Goal: Transaction & Acquisition: Purchase product/service

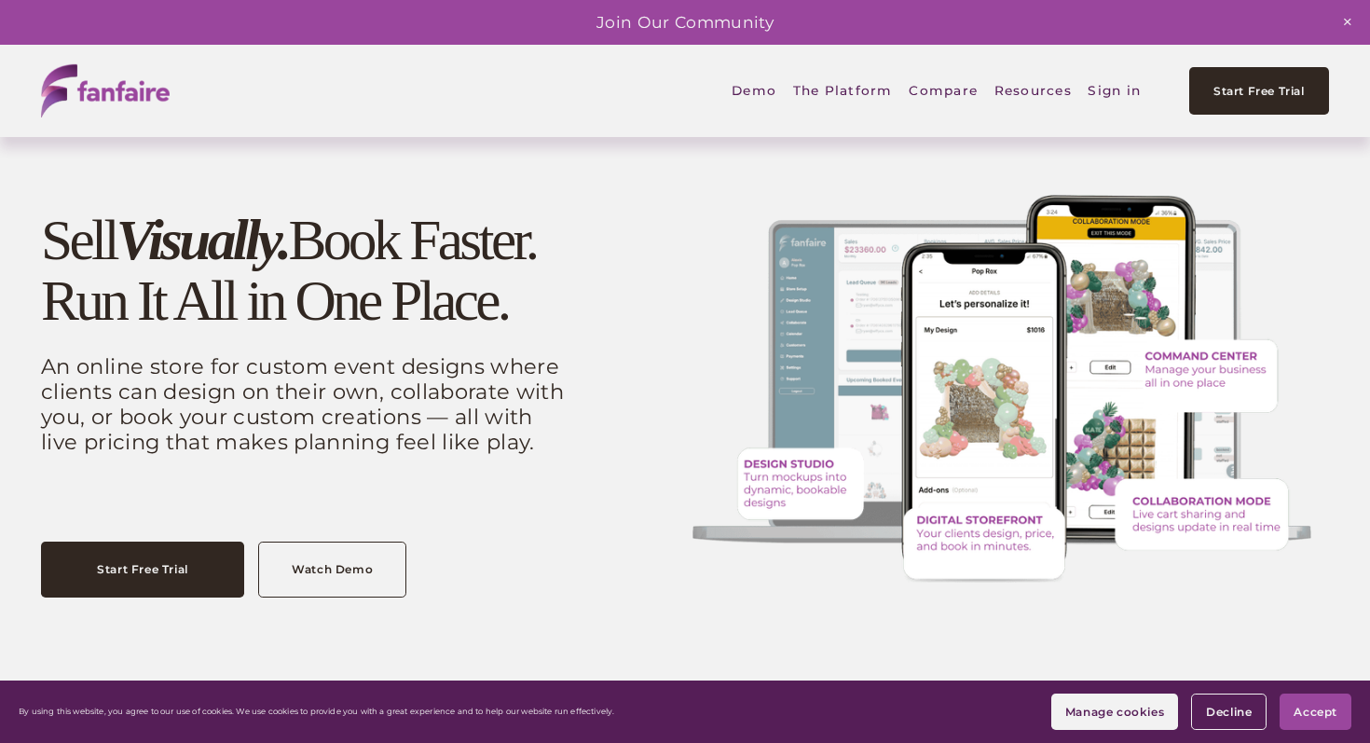
click at [0, 0] on span "Digital Storefront" at bounding box center [0, 0] width 0 height 0
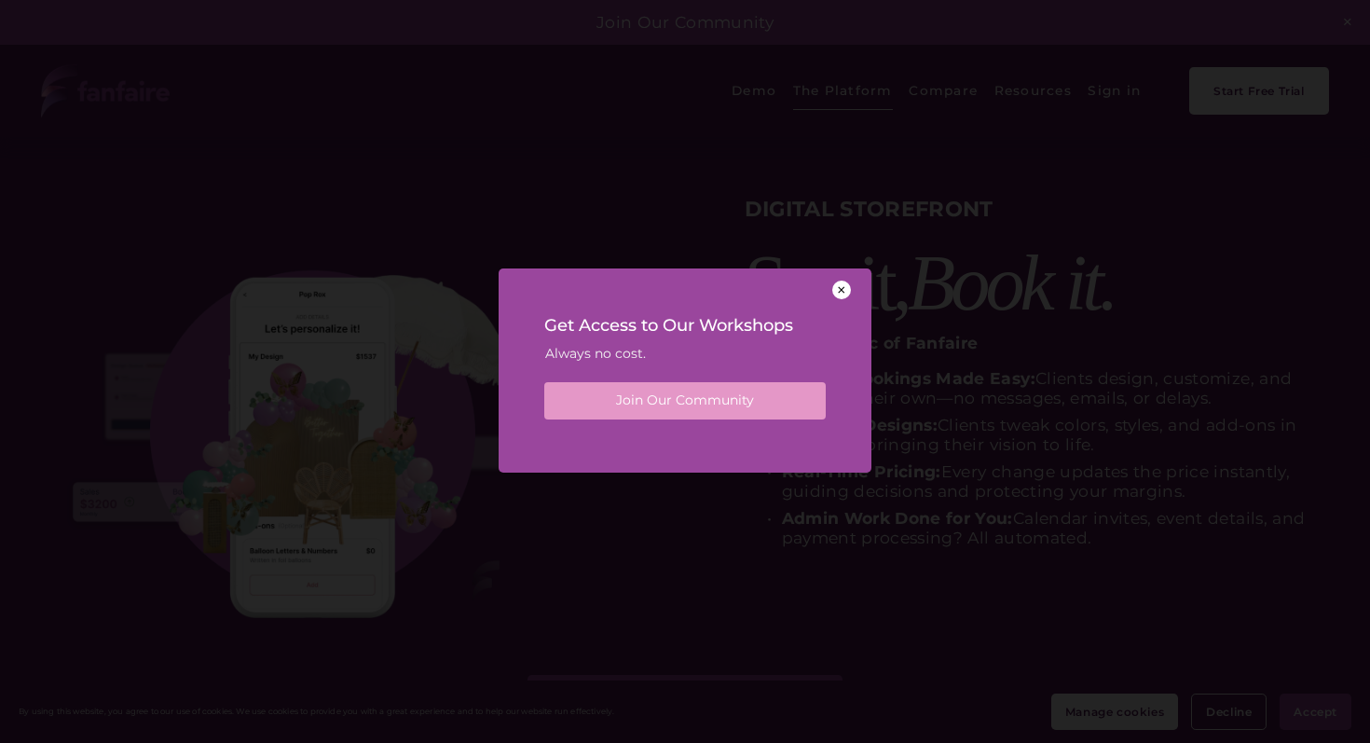
click at [845, 289] on div at bounding box center [841, 290] width 19 height 19
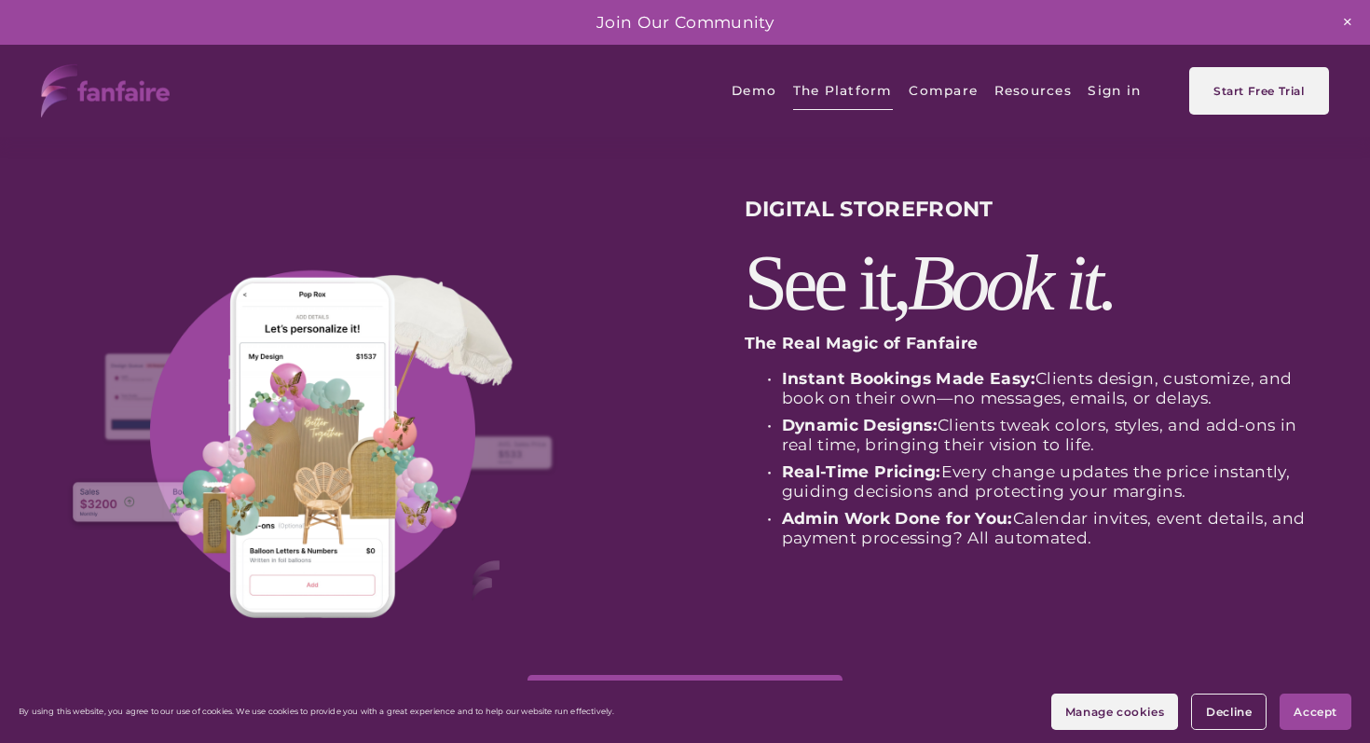
click at [758, 92] on link "Demo" at bounding box center [754, 91] width 45 height 44
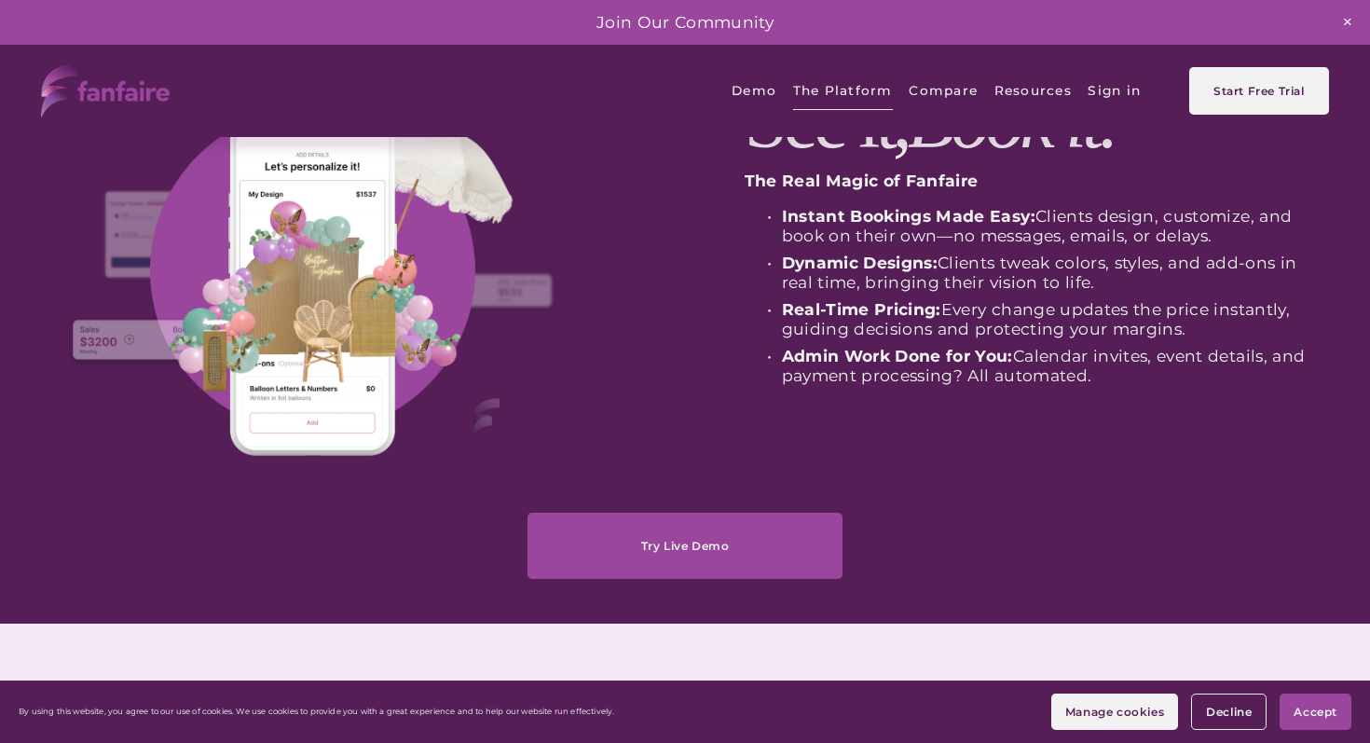
click at [698, 558] on link "Try Live Demo" at bounding box center [685, 545] width 314 height 65
click at [1322, 703] on button "Accept" at bounding box center [1316, 712] width 72 height 36
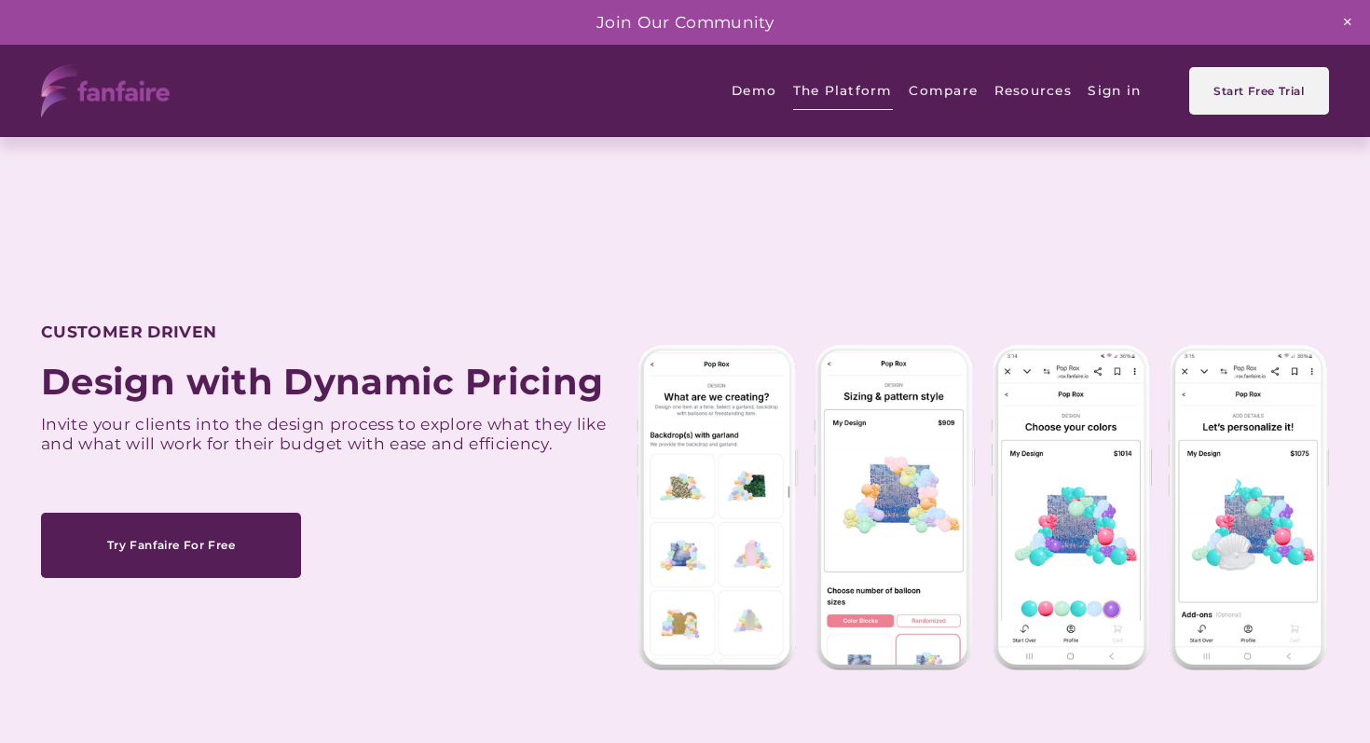
scroll to position [1045, 0]
click at [0, 0] on span "Pricing Wizard" at bounding box center [0, 0] width 0 height 0
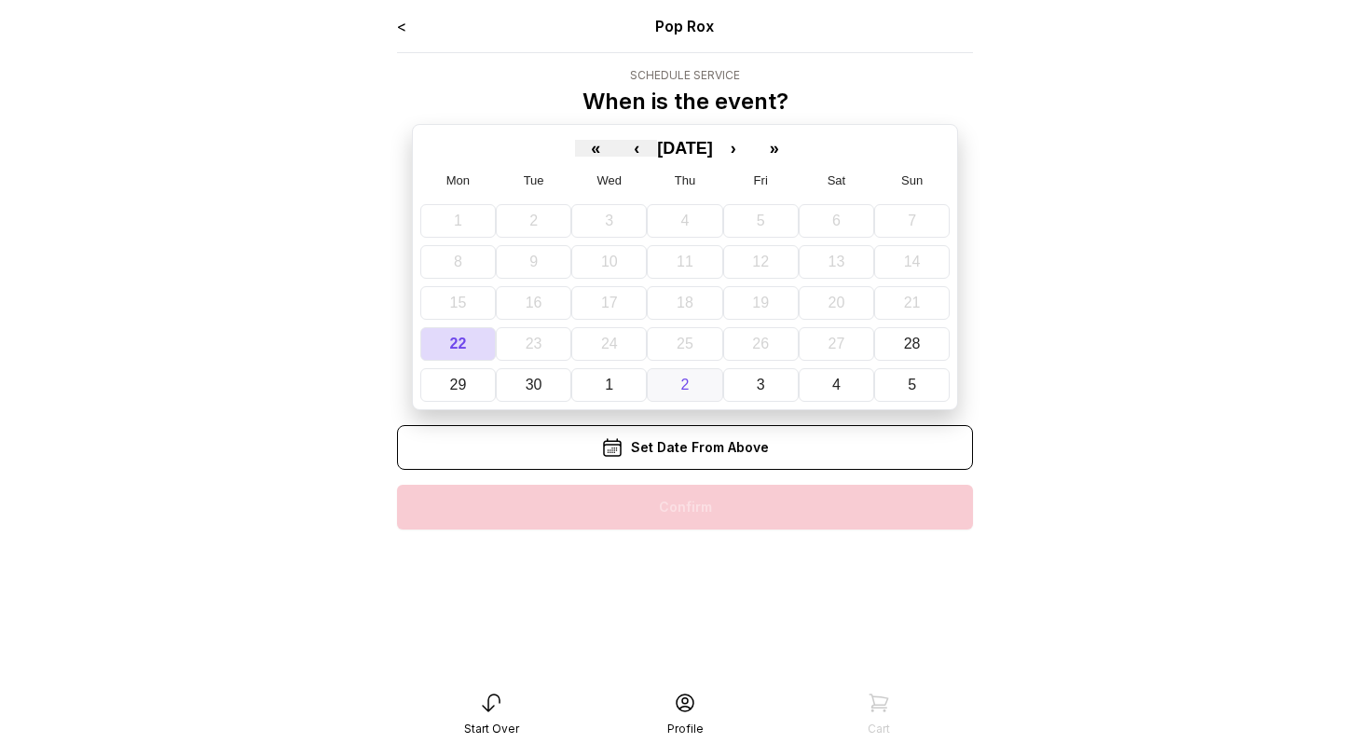
click at [679, 383] on button "2" at bounding box center [685, 385] width 76 height 34
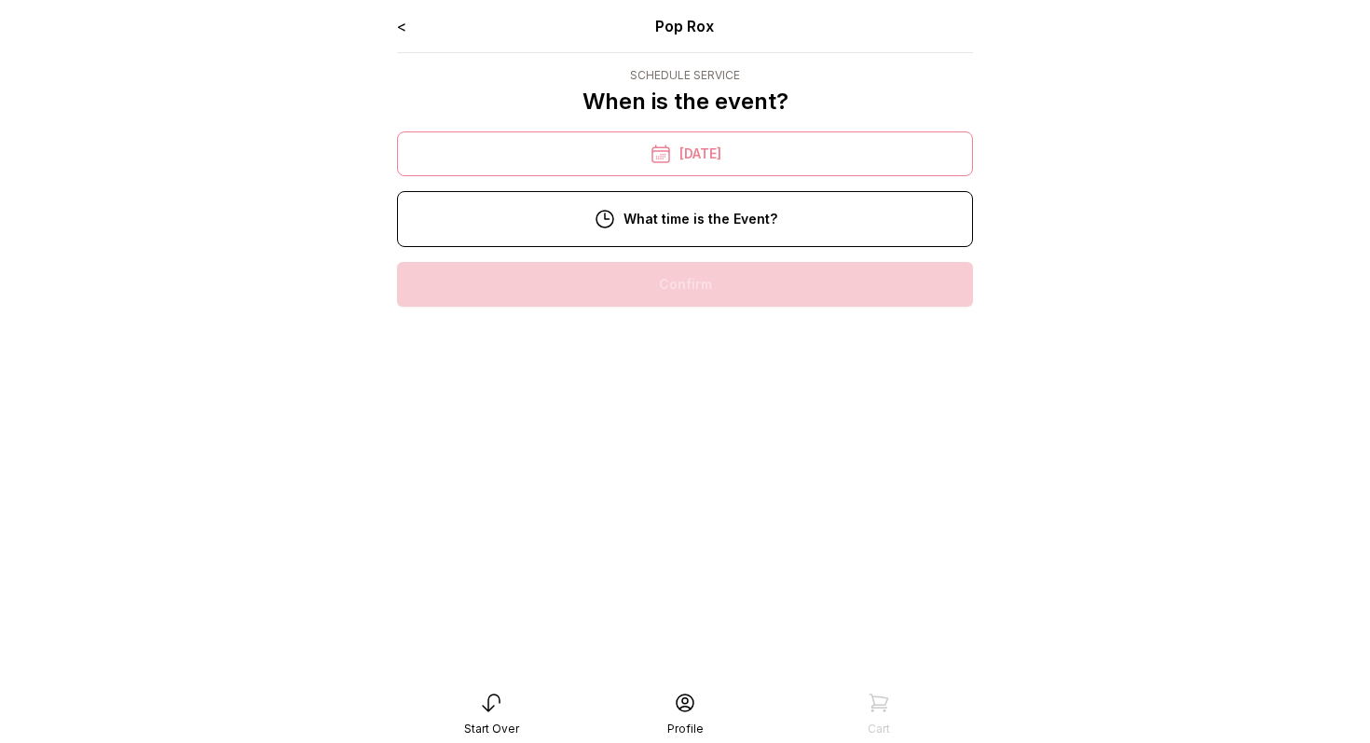
click at [672, 404] on div "12:00 pm" at bounding box center [685, 403] width 546 height 45
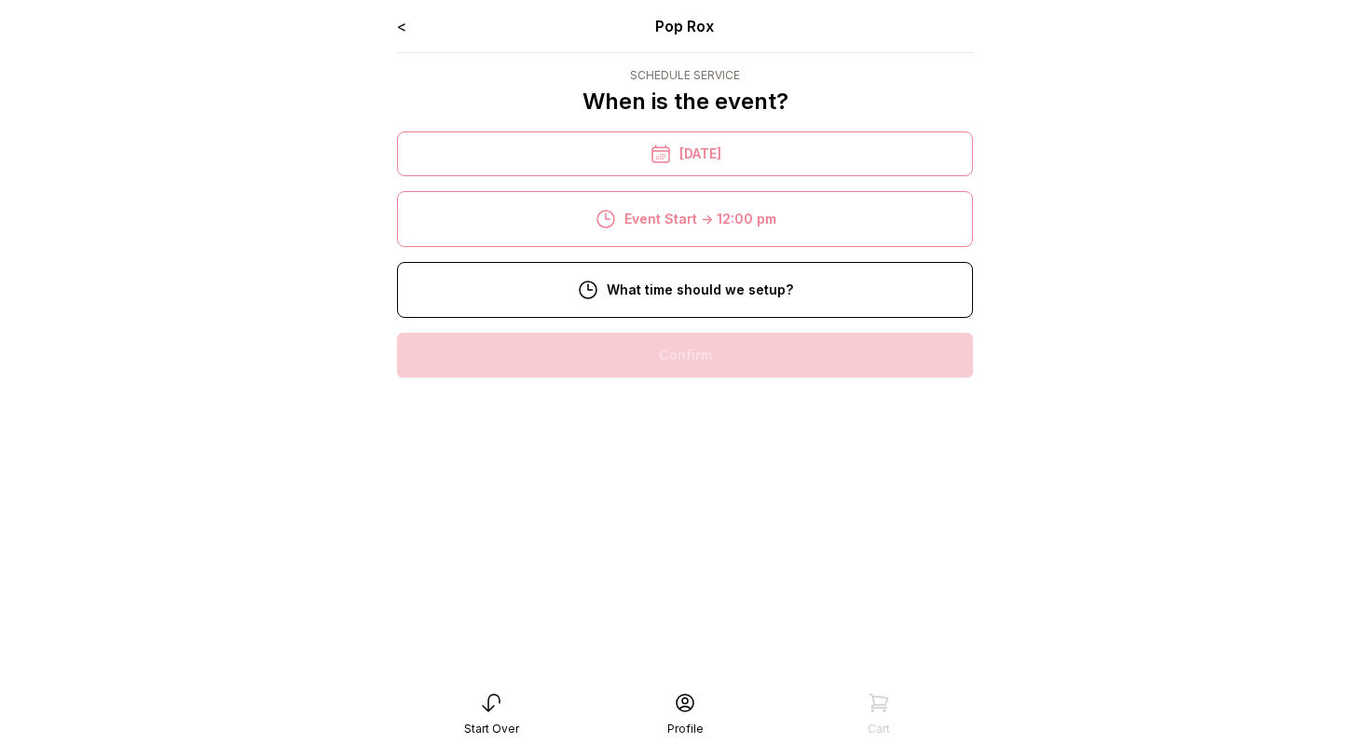
click at [682, 475] on div "10:00 am" at bounding box center [685, 474] width 546 height 45
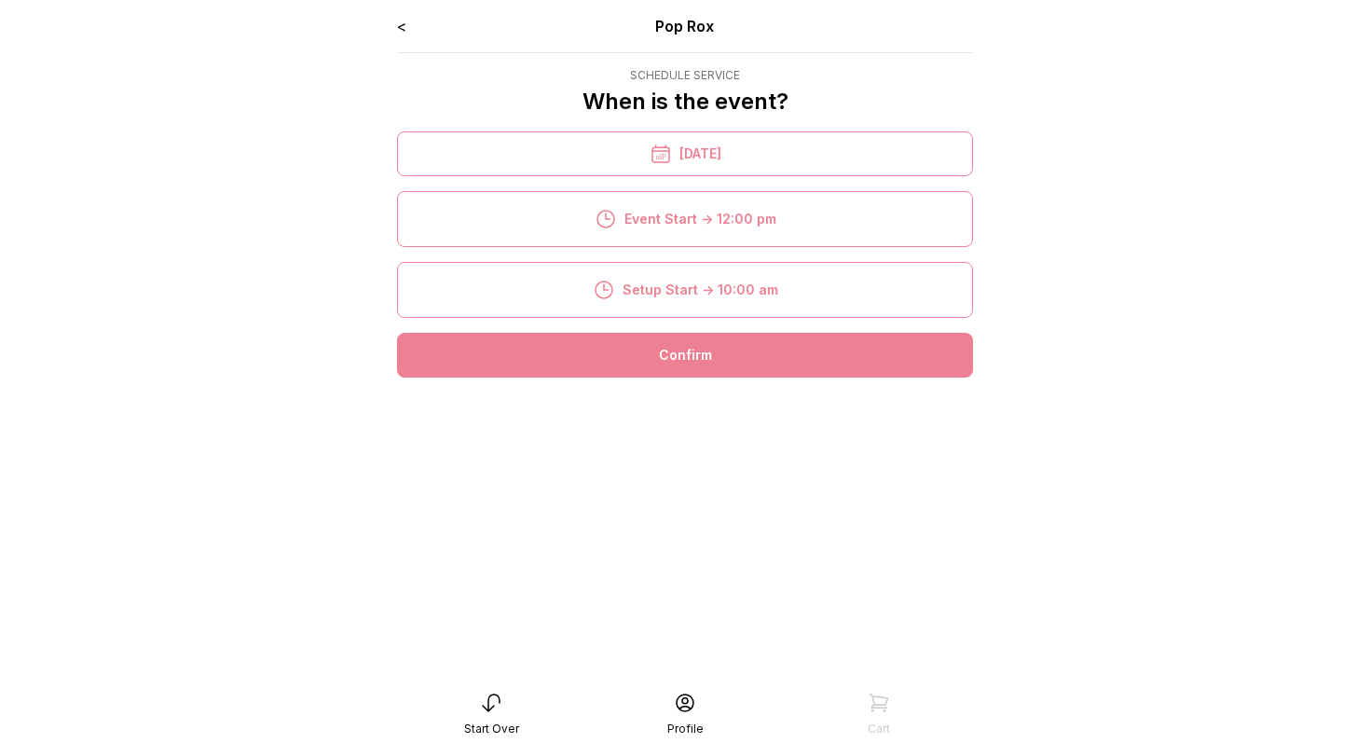
click at [672, 359] on div "Confirm" at bounding box center [685, 355] width 576 height 45
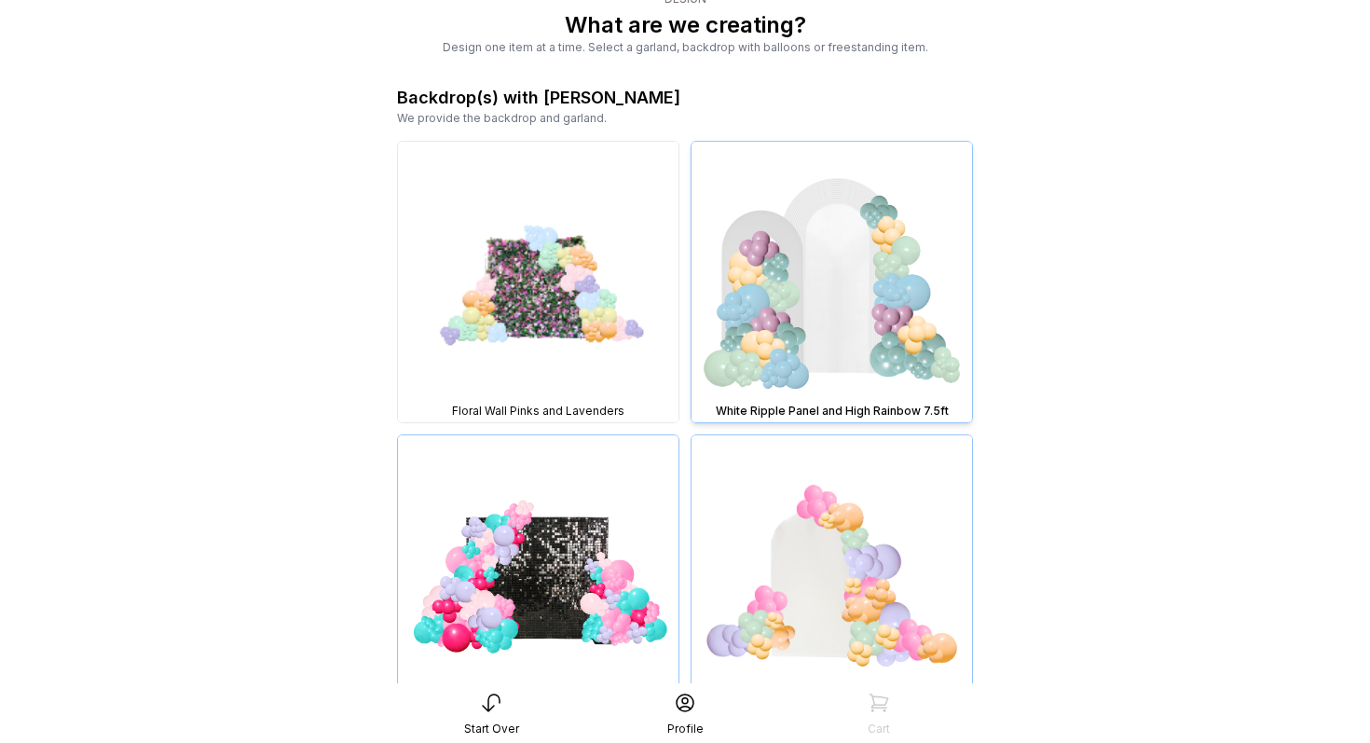
click at [814, 277] on img at bounding box center [832, 282] width 281 height 281
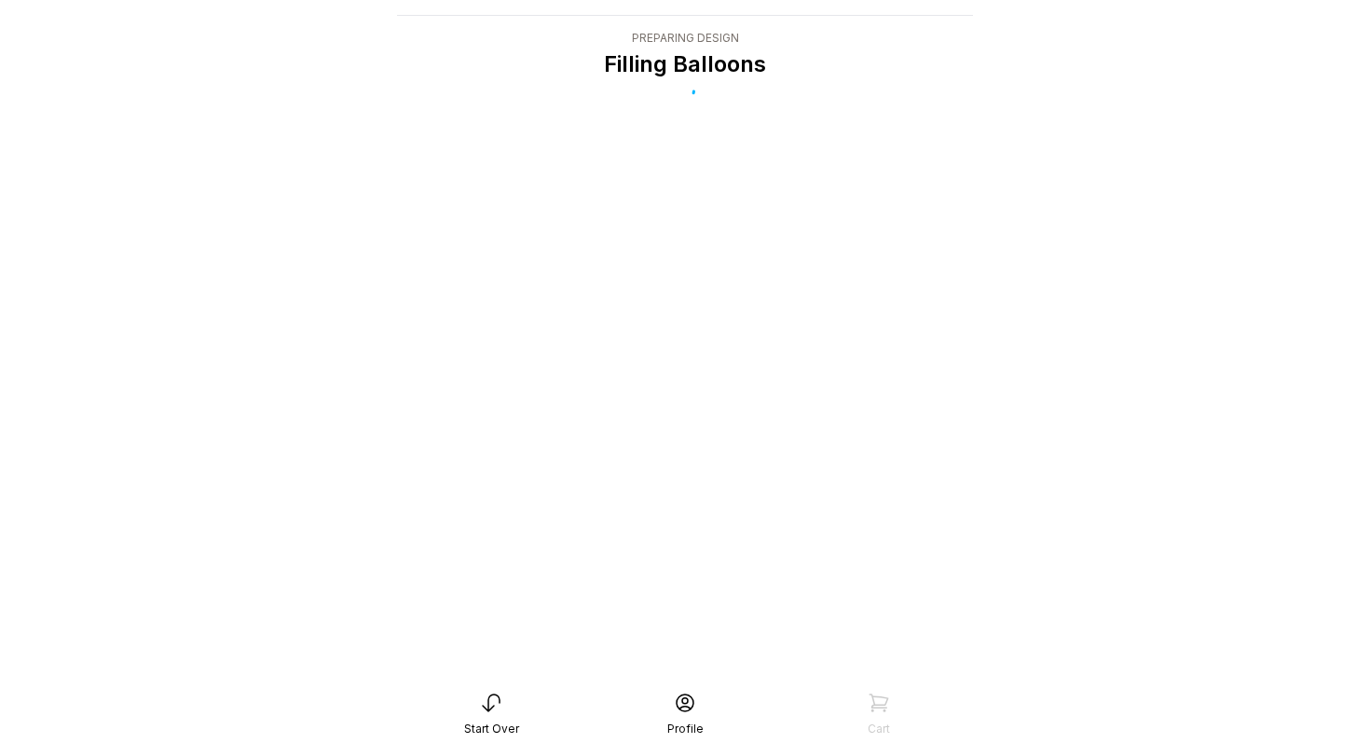
scroll to position [37, 0]
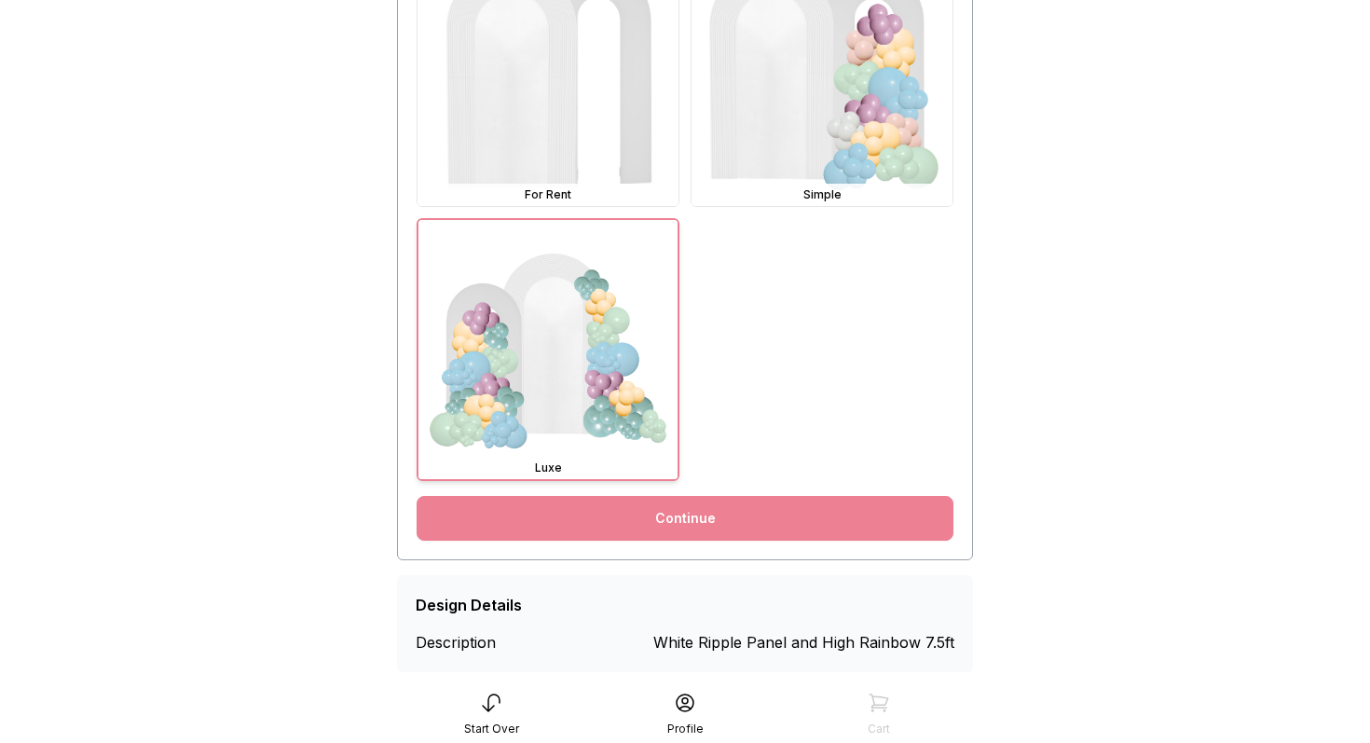
scroll to position [669, 0]
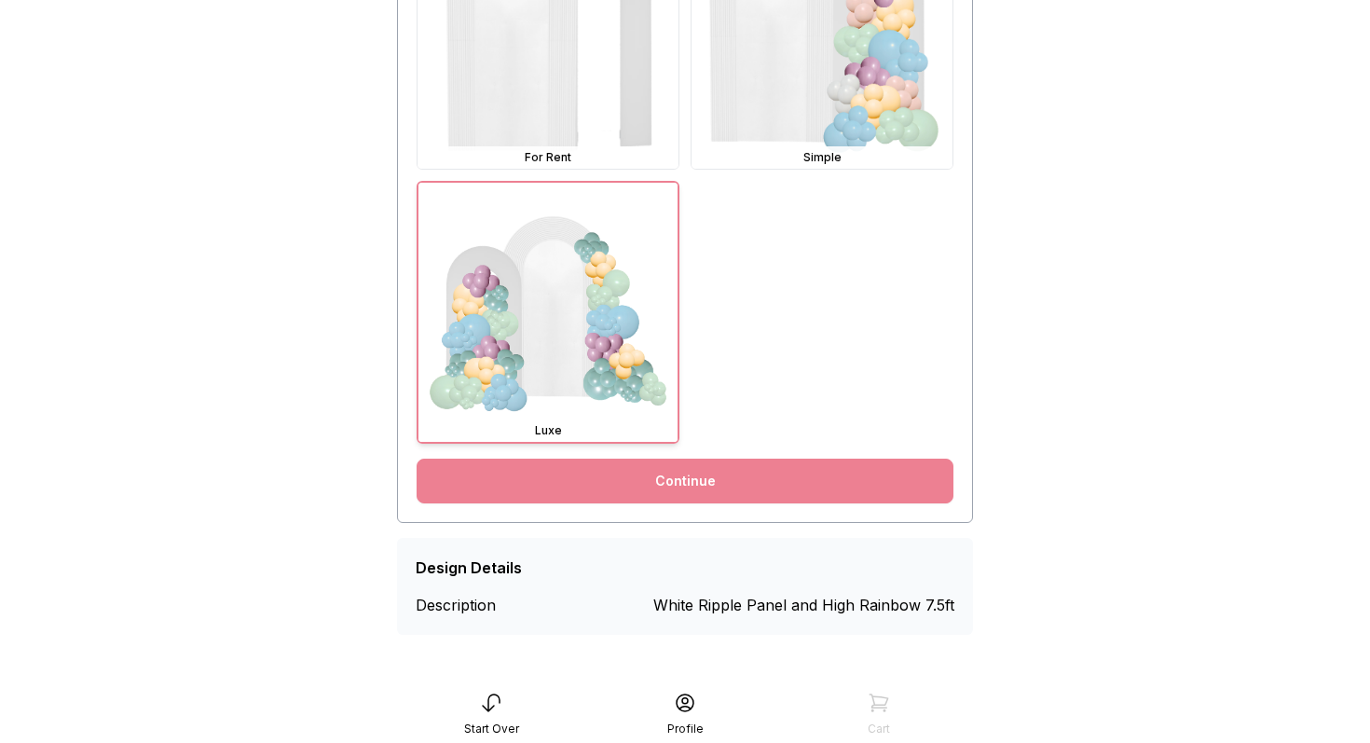
click at [845, 481] on link "Continue" at bounding box center [685, 481] width 537 height 45
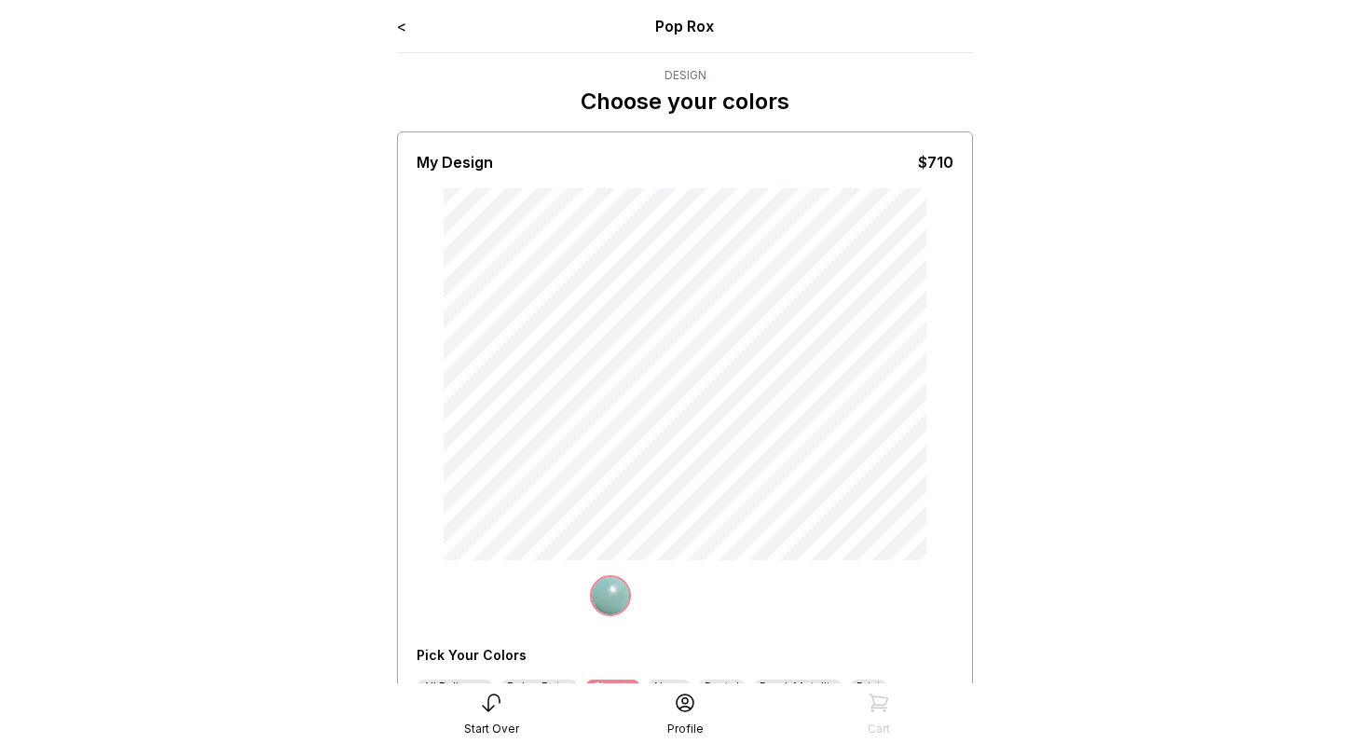
scroll to position [251, 0]
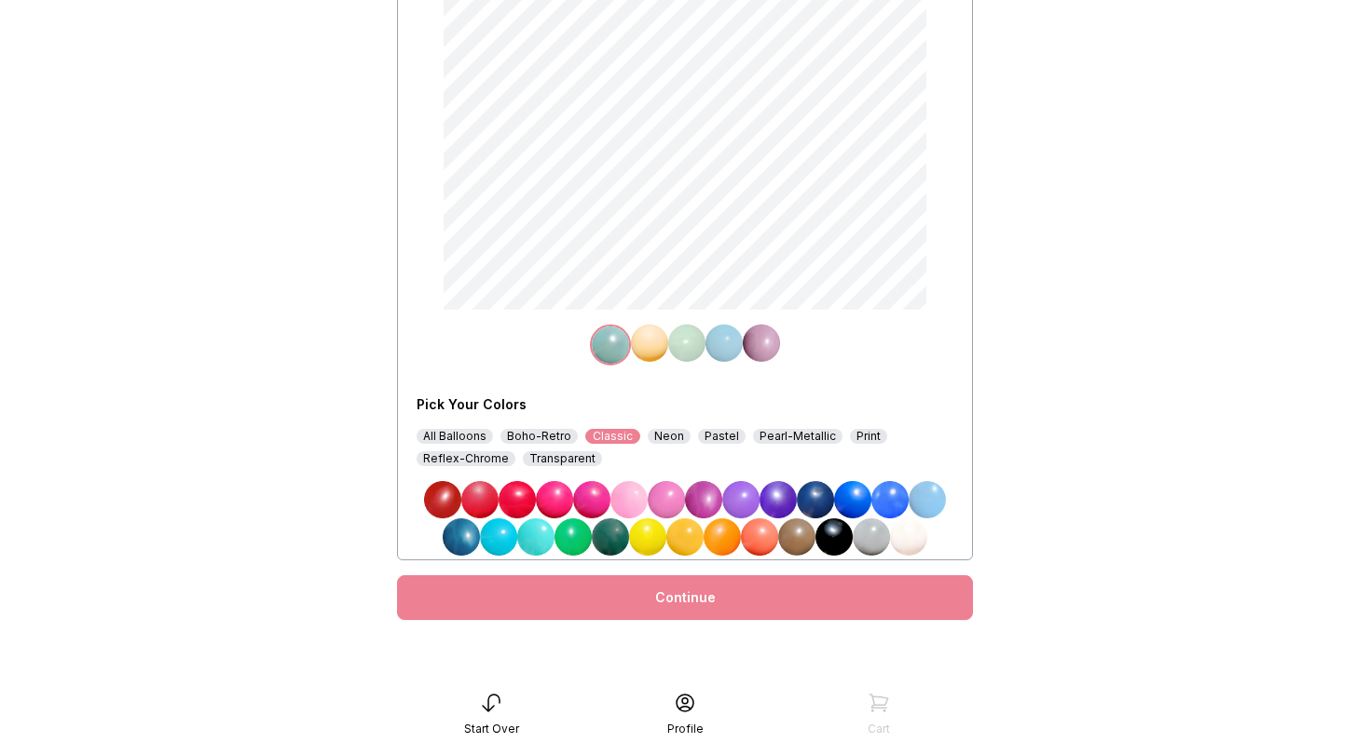
click at [627, 494] on img at bounding box center [629, 499] width 37 height 37
click at [674, 498] on img at bounding box center [666, 499] width 37 height 37
click at [657, 435] on div "Neon" at bounding box center [669, 436] width 43 height 15
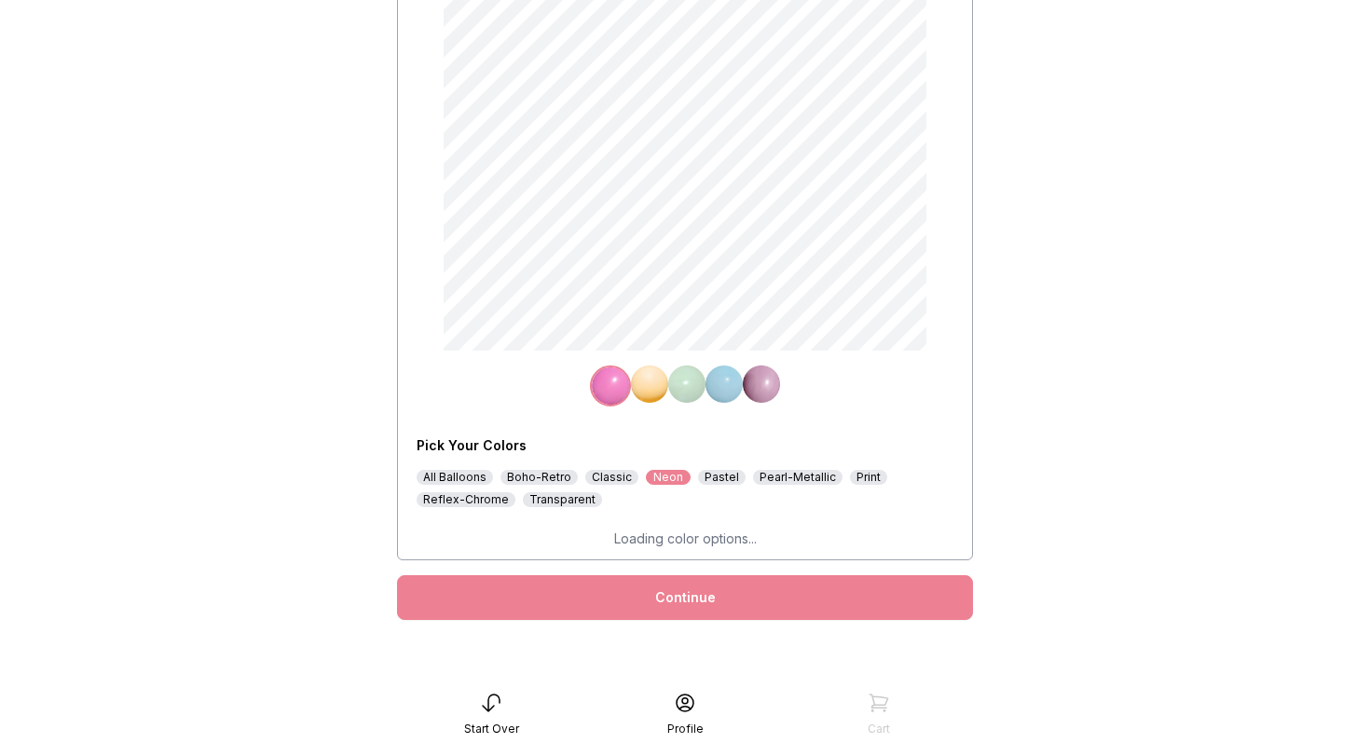
scroll to position [213, 0]
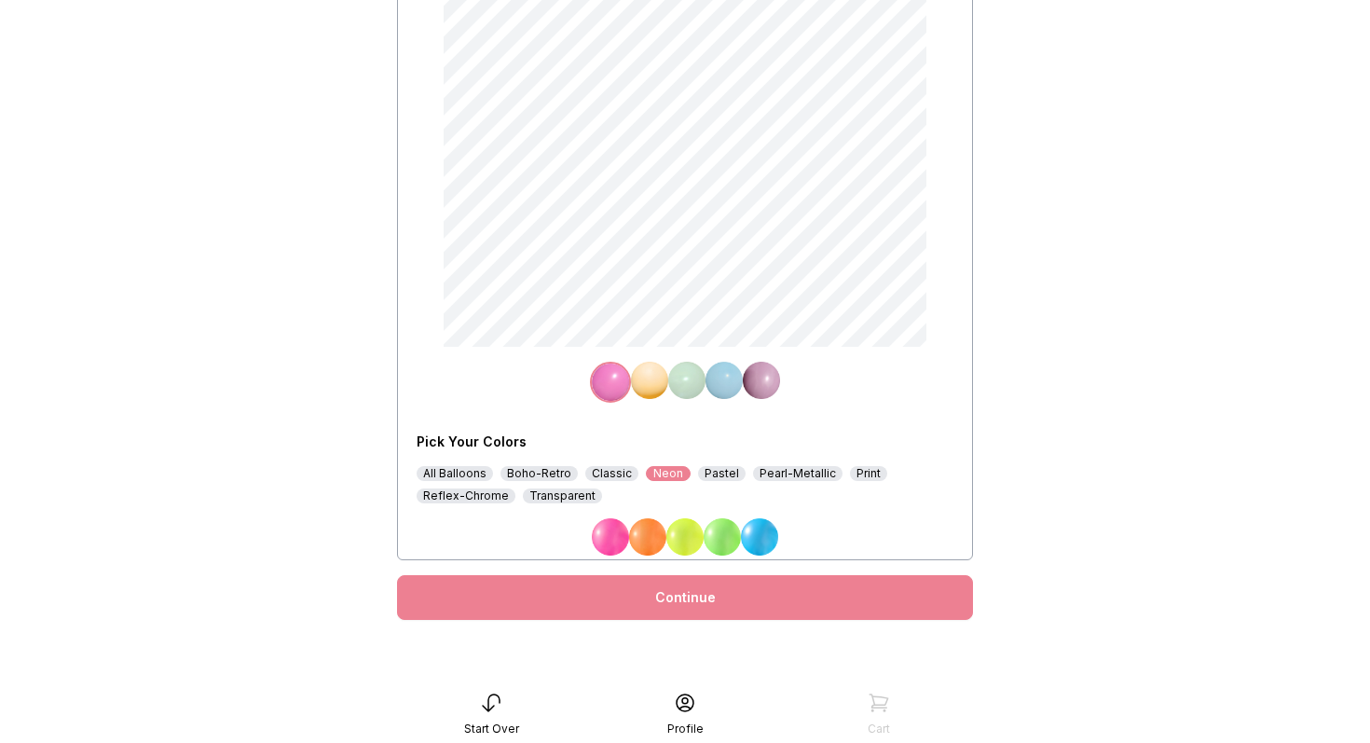
click at [677, 601] on div "Continue" at bounding box center [685, 597] width 576 height 45
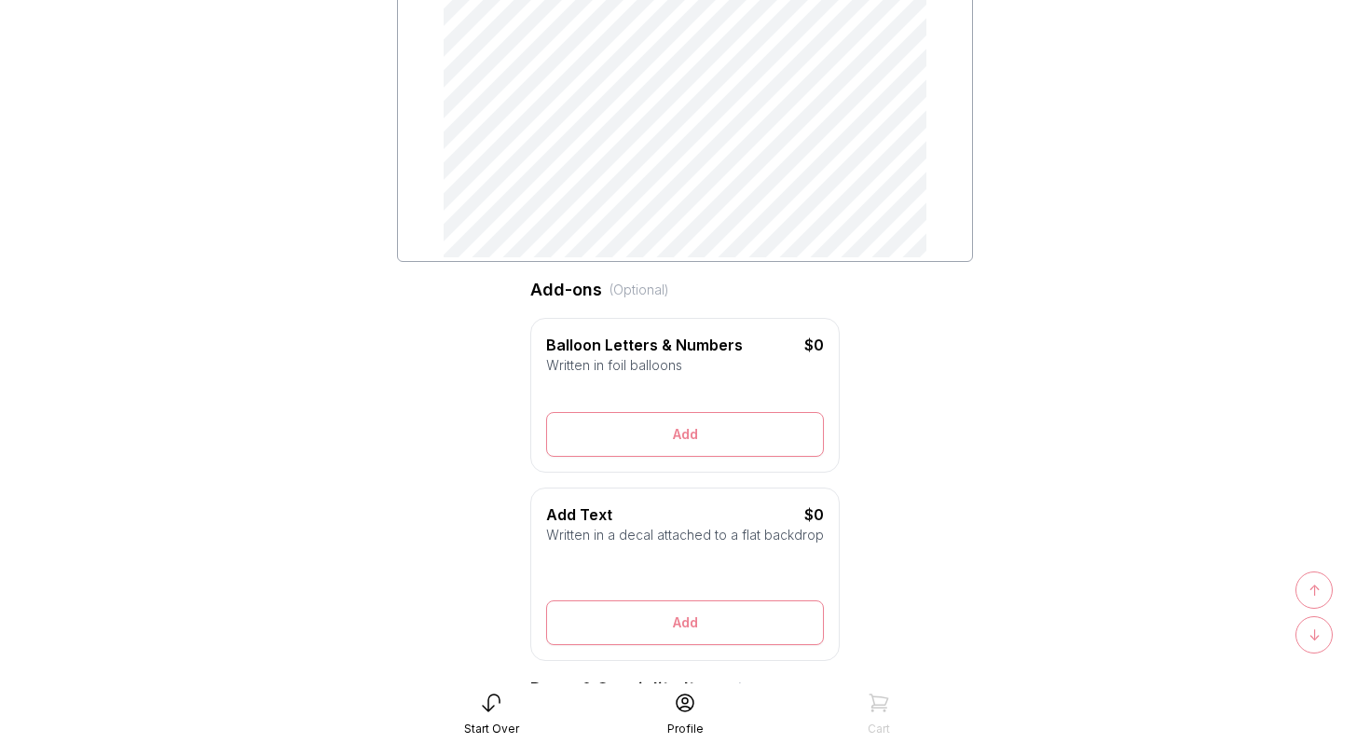
scroll to position [309, 0]
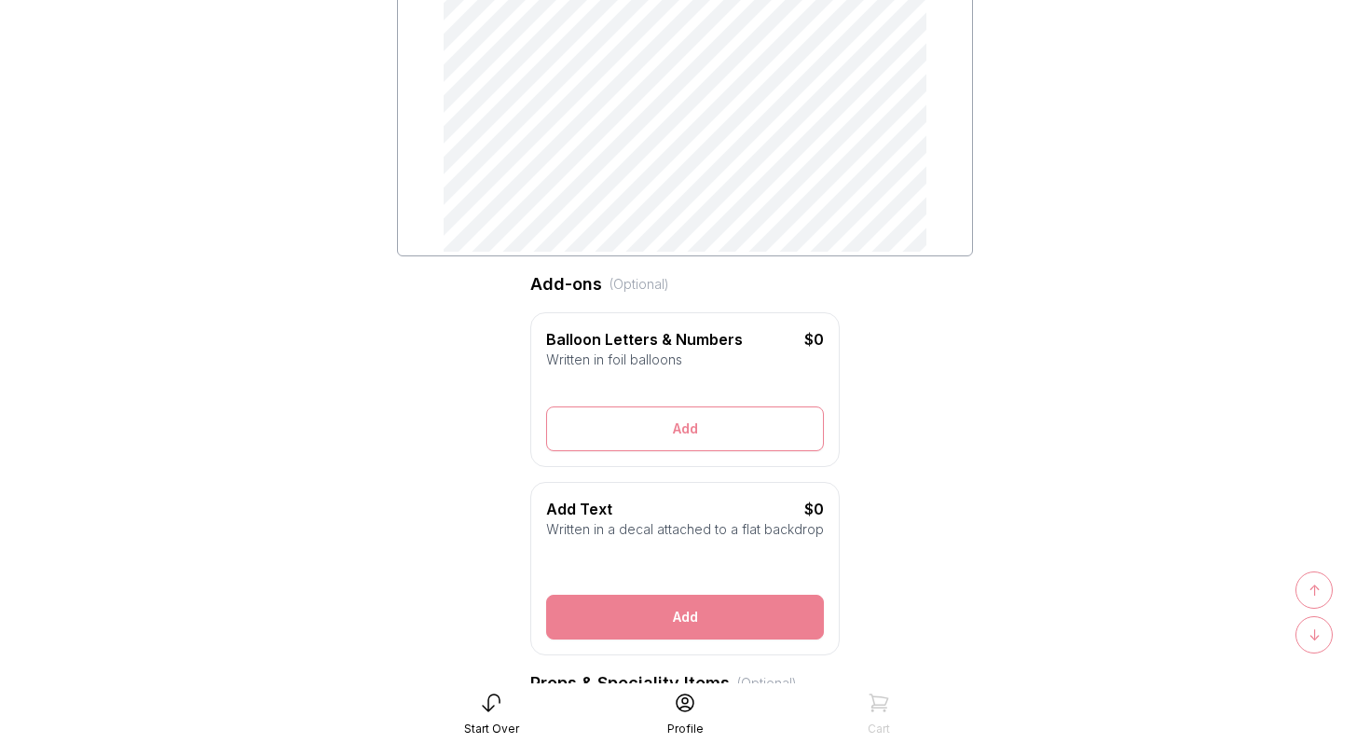
click at [677, 615] on button "Add" at bounding box center [685, 617] width 278 height 45
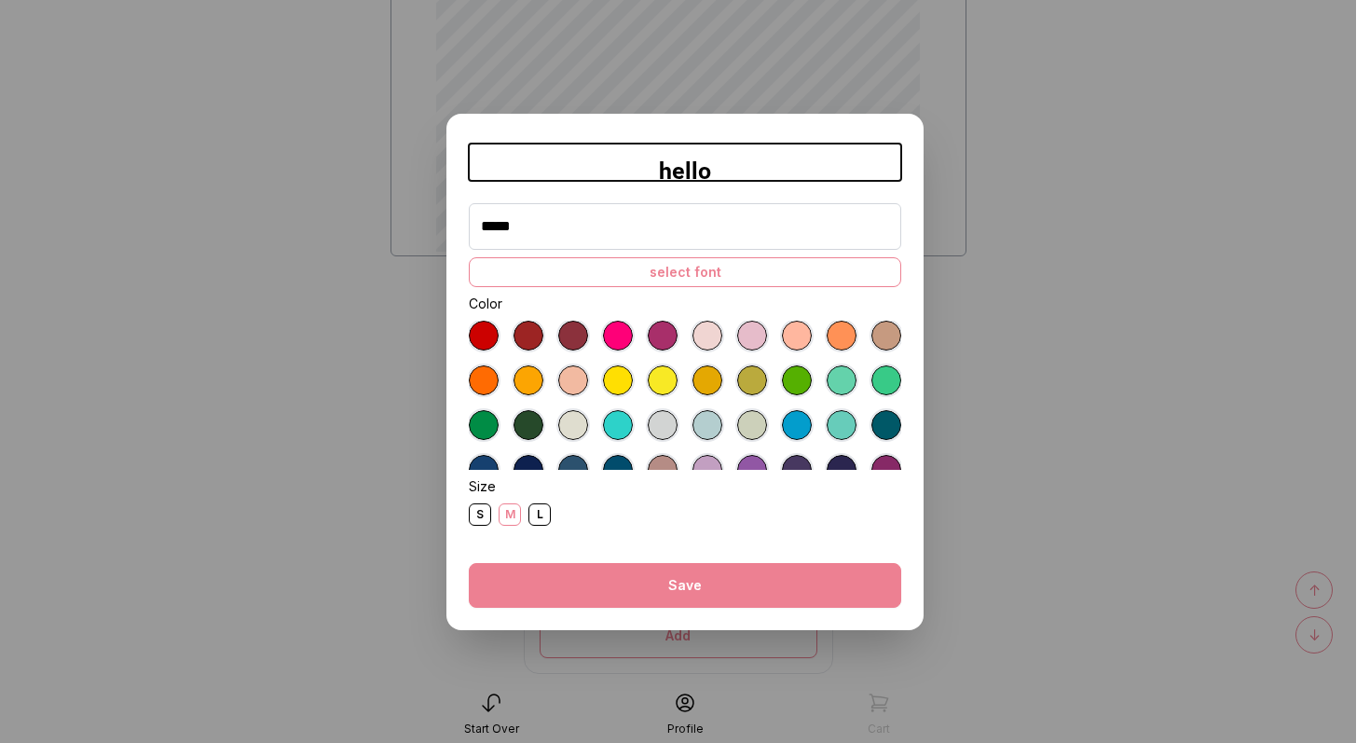
type input "*****"
click at [698, 593] on button "Save" at bounding box center [685, 585] width 433 height 45
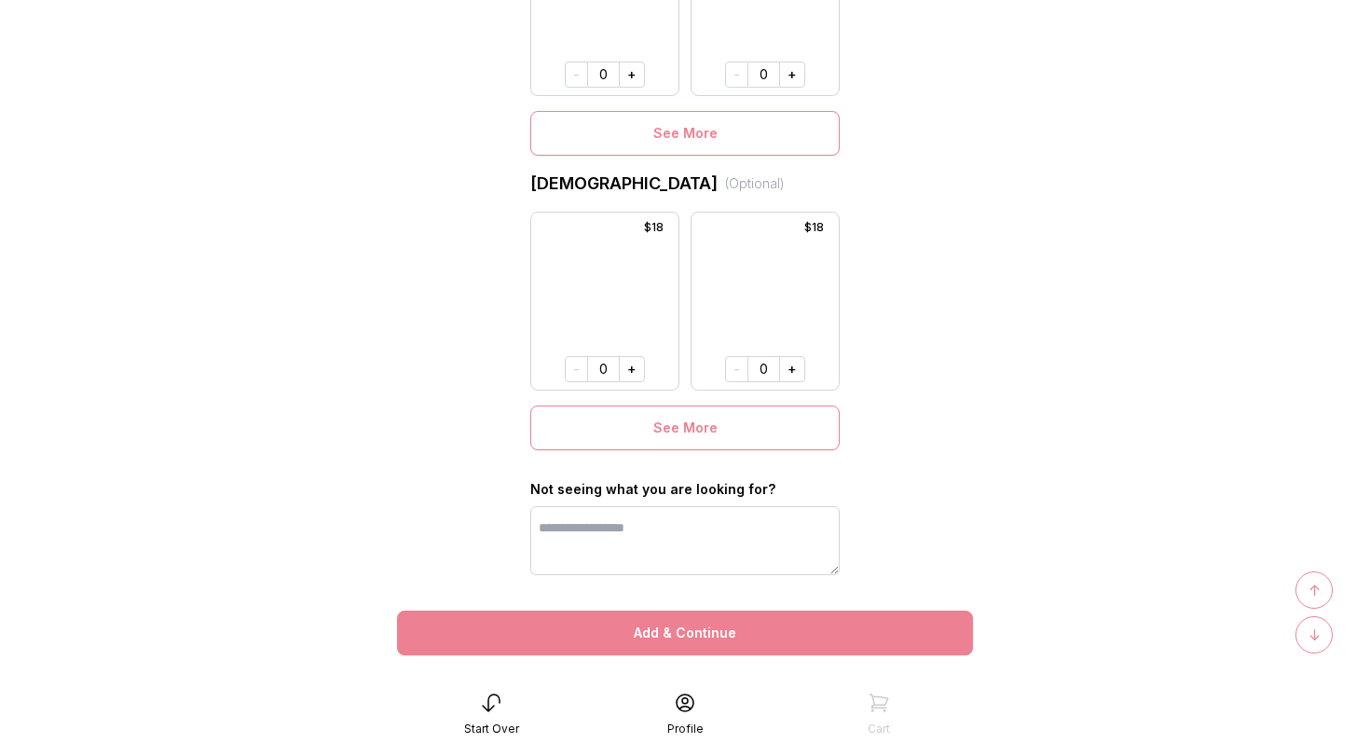
scroll to position [1436, 0]
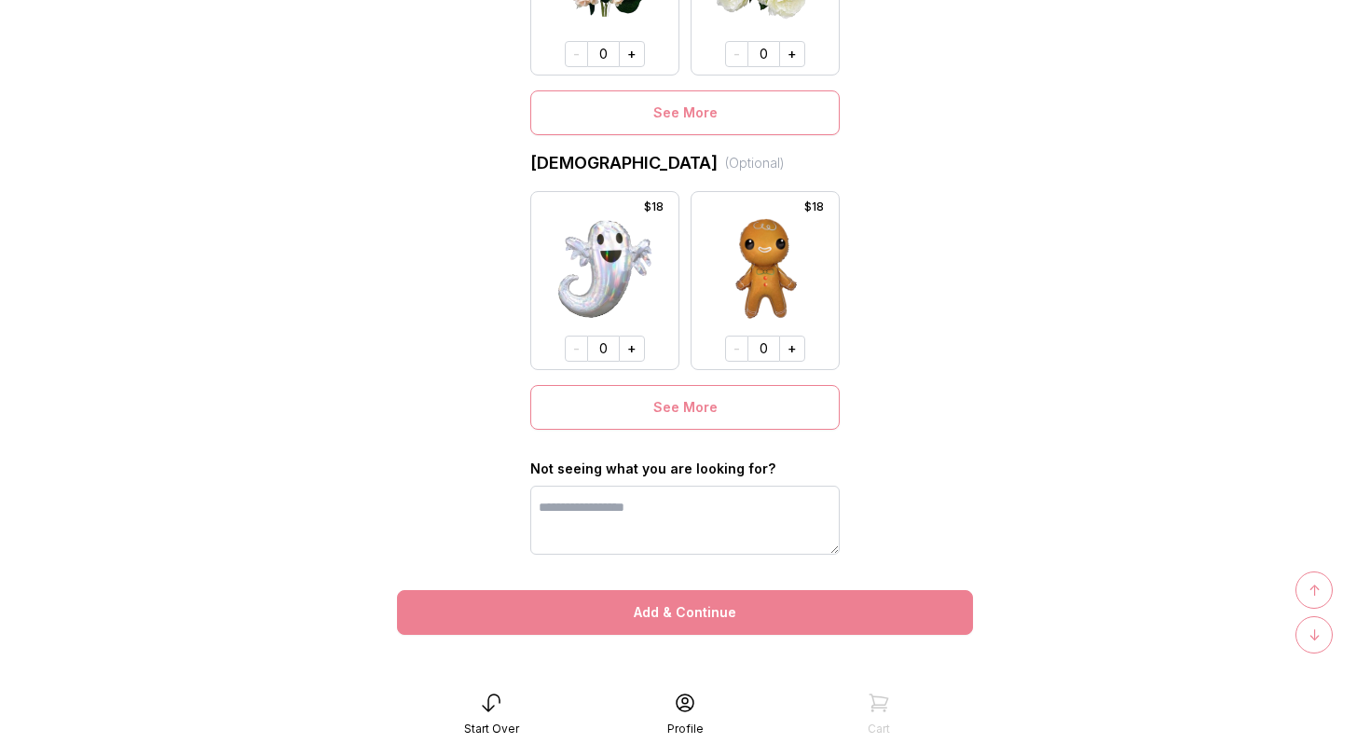
click at [686, 612] on button "Add & Continue" at bounding box center [685, 612] width 576 height 45
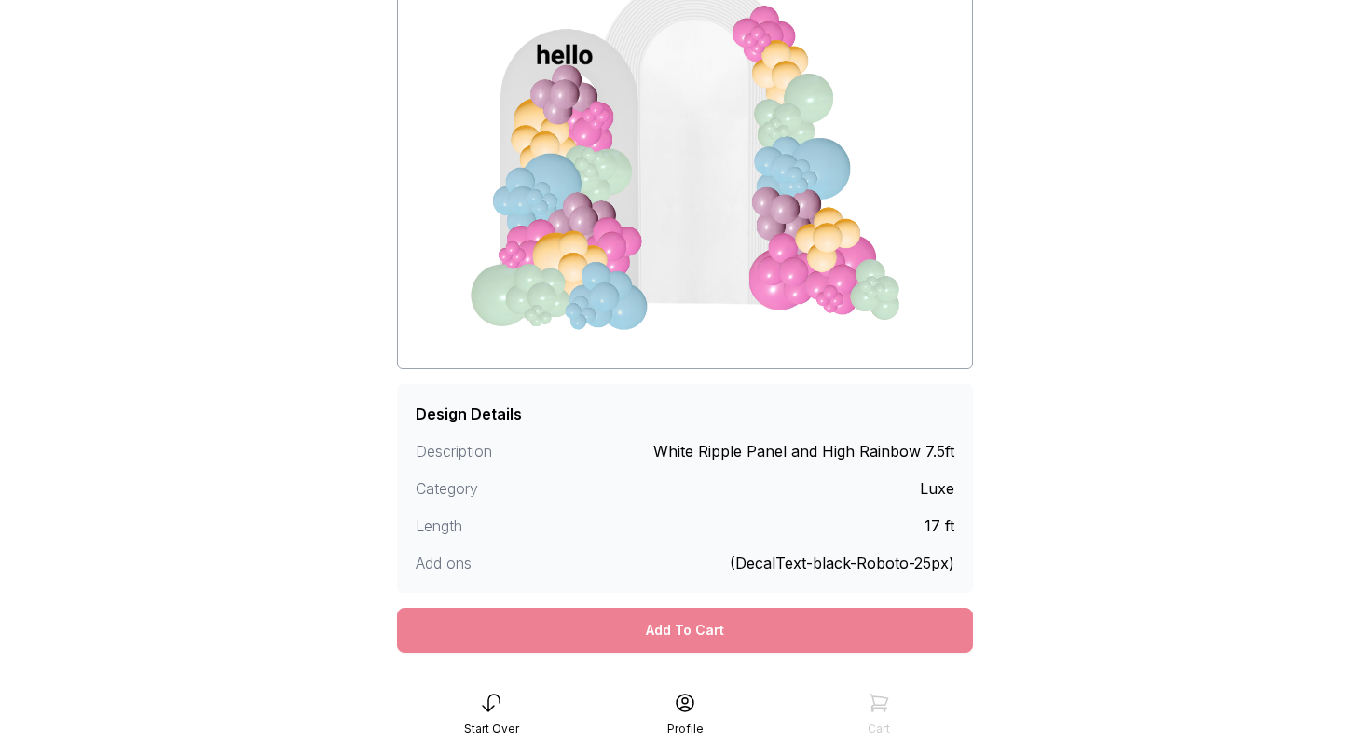
scroll to position [268, 0]
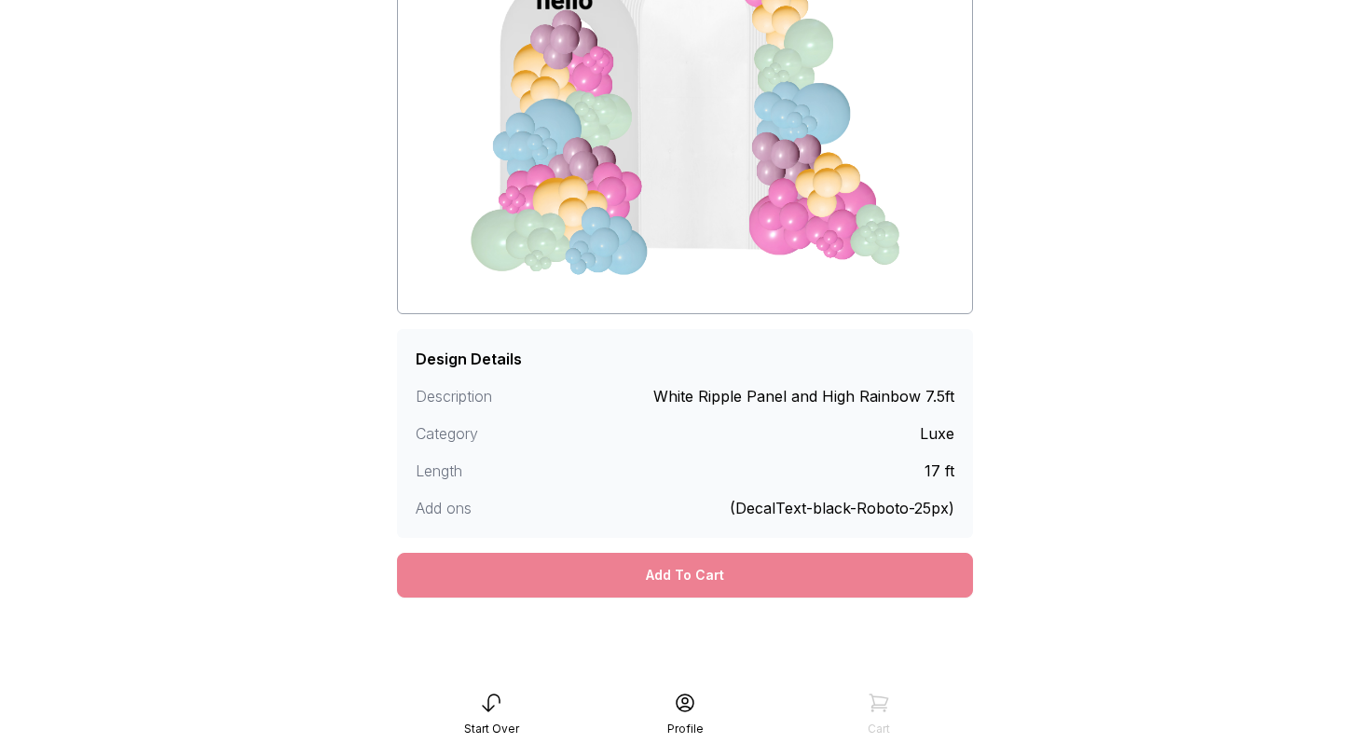
click at [704, 574] on div "Add To Cart" at bounding box center [685, 575] width 576 height 45
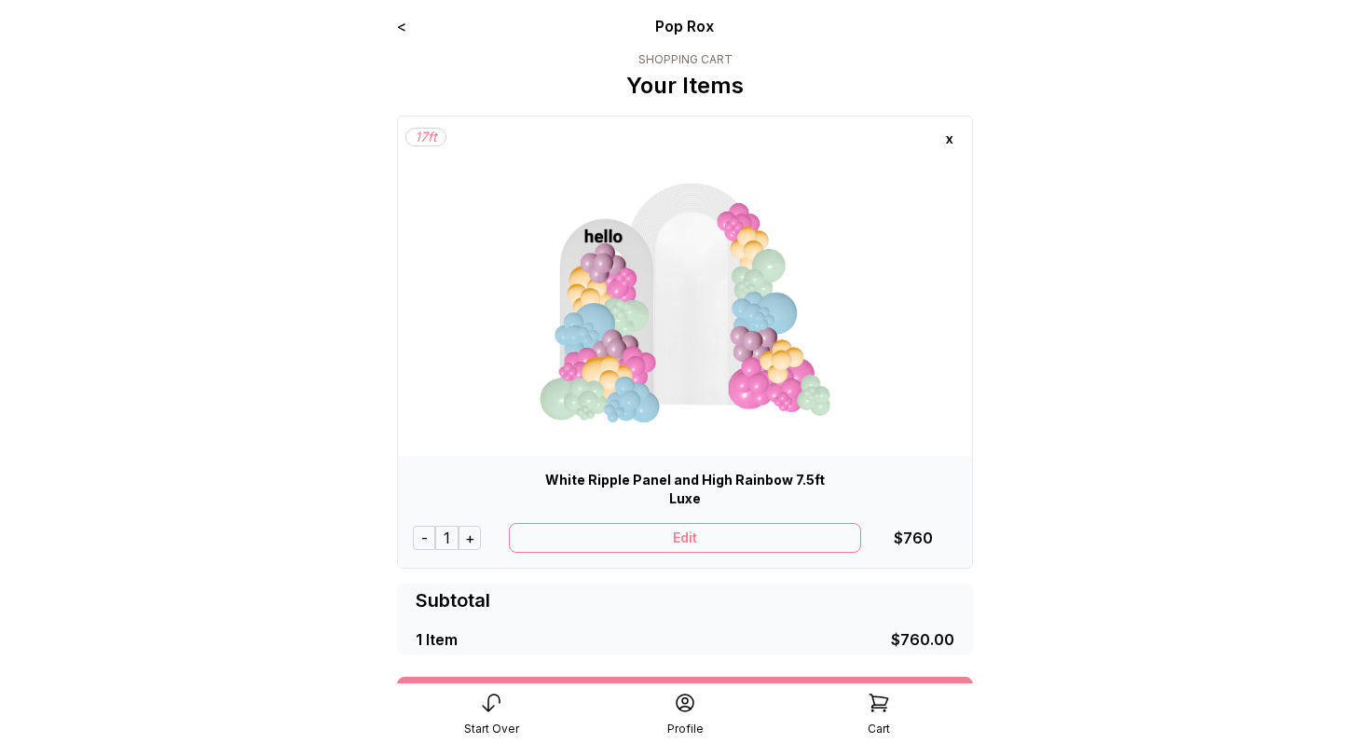
click at [951, 140] on div "x" at bounding box center [950, 139] width 30 height 30
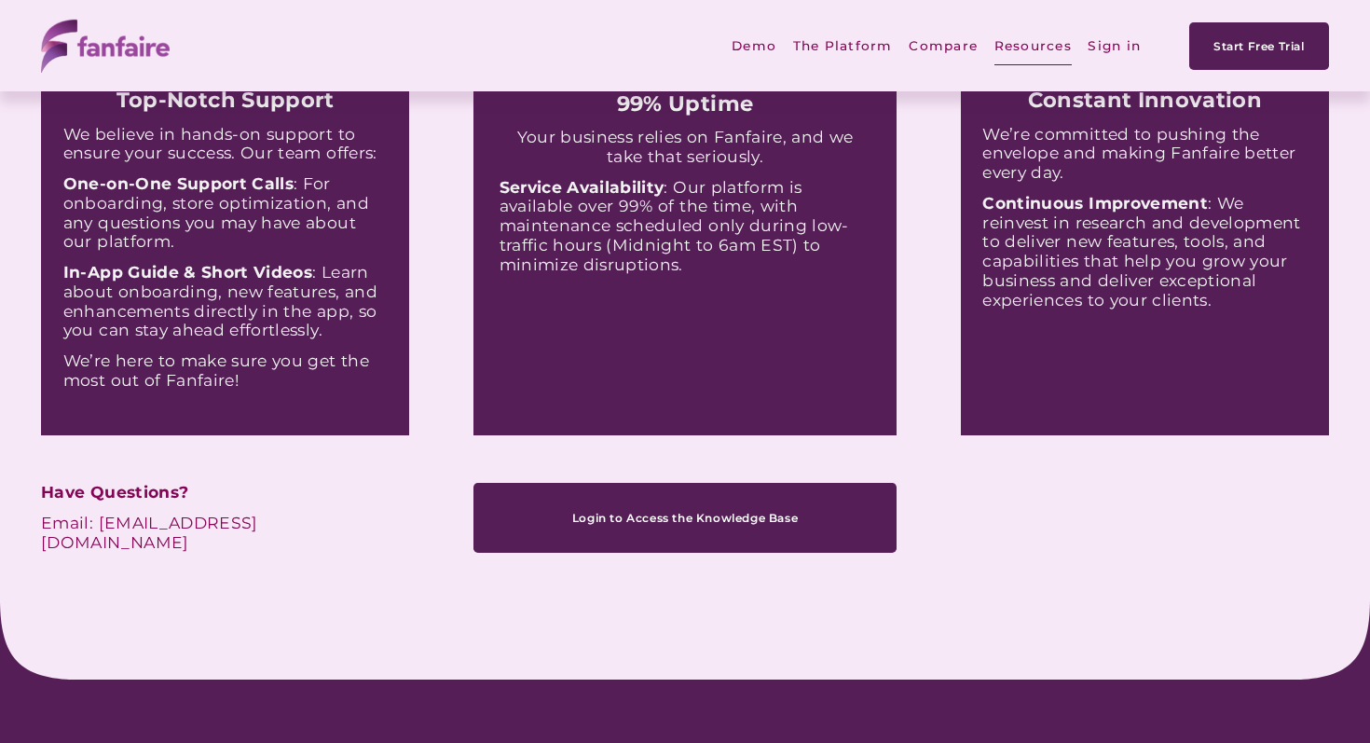
scroll to position [198, 0]
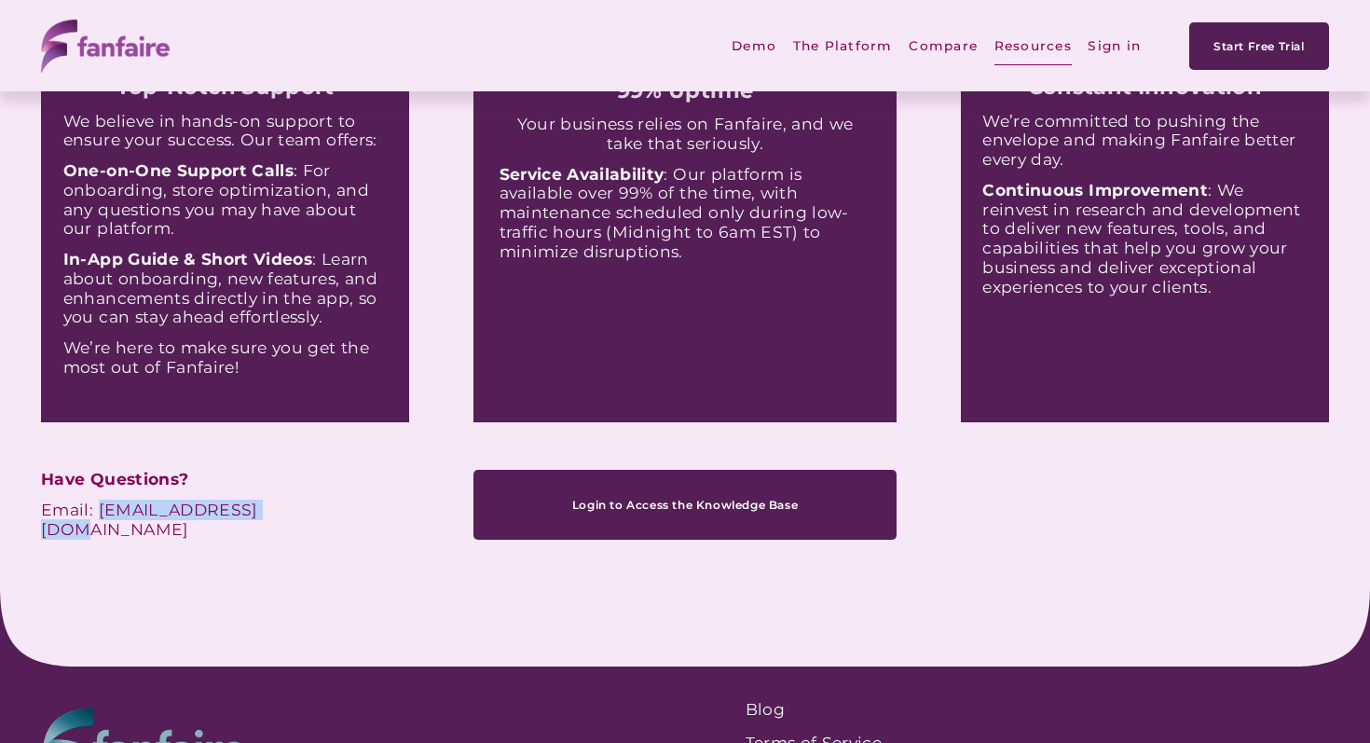
drag, startPoint x: 266, startPoint y: 507, endPoint x: 97, endPoint y: 502, distance: 168.8
click at [97, 502] on p "Email: [EMAIL_ADDRESS][DOMAIN_NAME]" at bounding box center [198, 520] width 314 height 39
copy p "[EMAIL_ADDRESS][DOMAIN_NAME]"
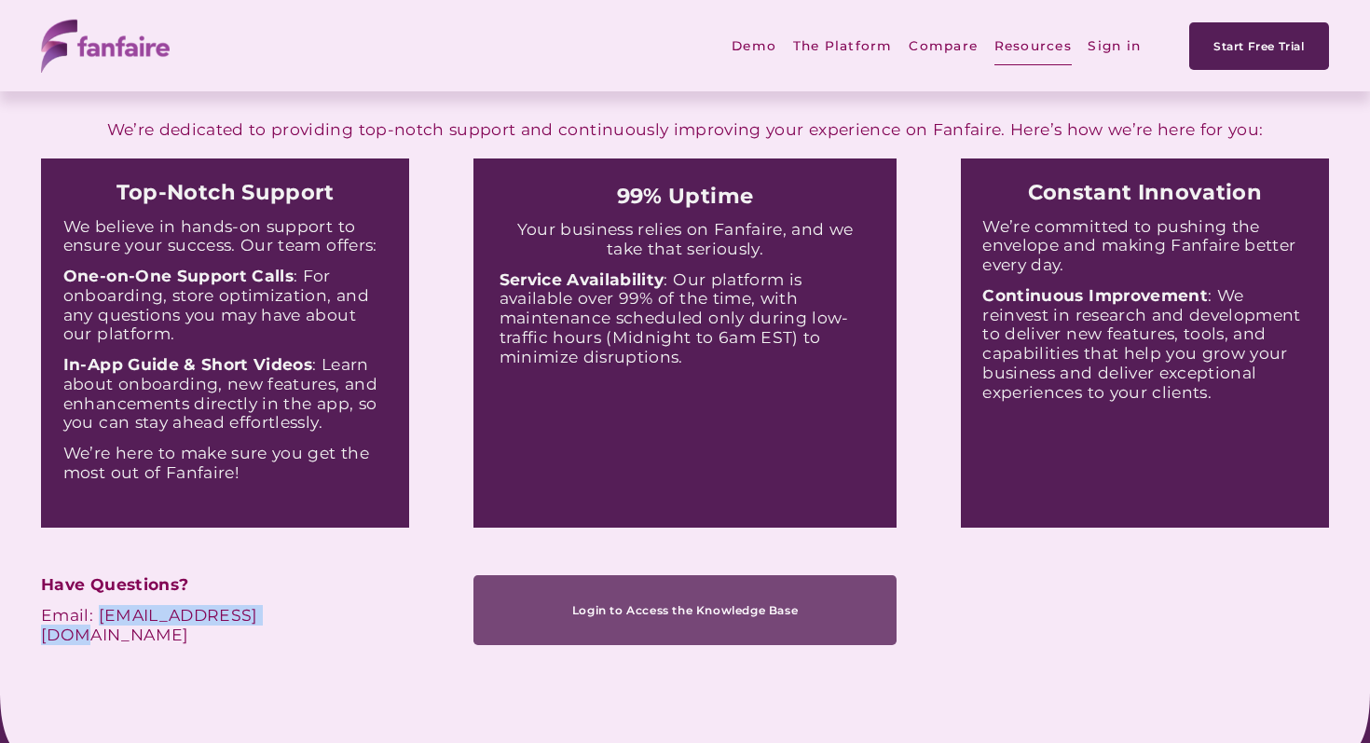
scroll to position [0, 0]
